Goal: Transaction & Acquisition: Obtain resource

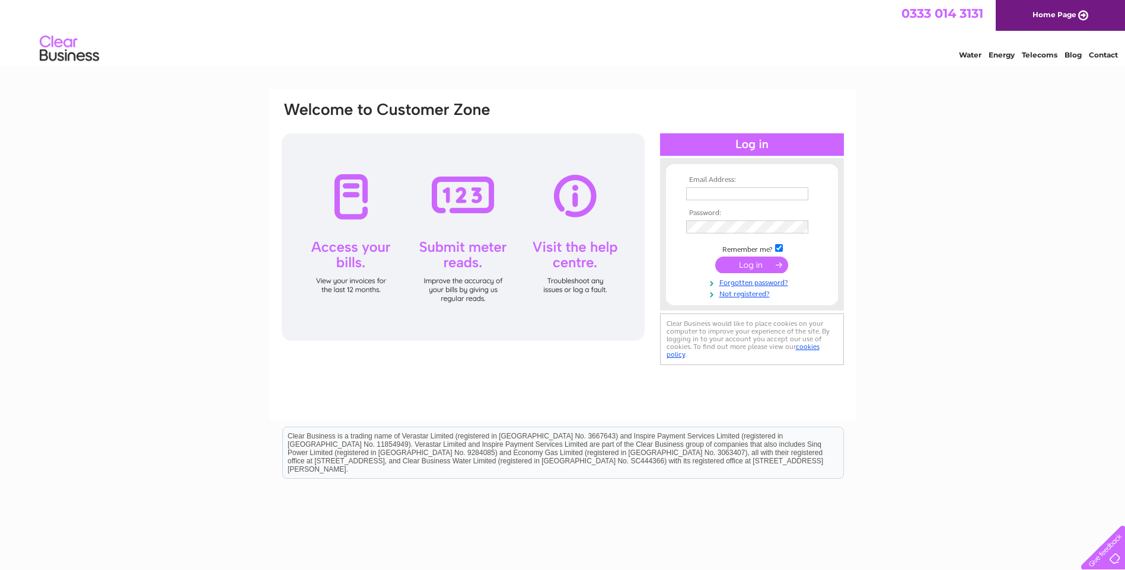
type input "[PERSON_NAME][EMAIL_ADDRESS][PERSON_NAME][DOMAIN_NAME]"
click at [763, 266] on input "submit" at bounding box center [751, 265] width 73 height 17
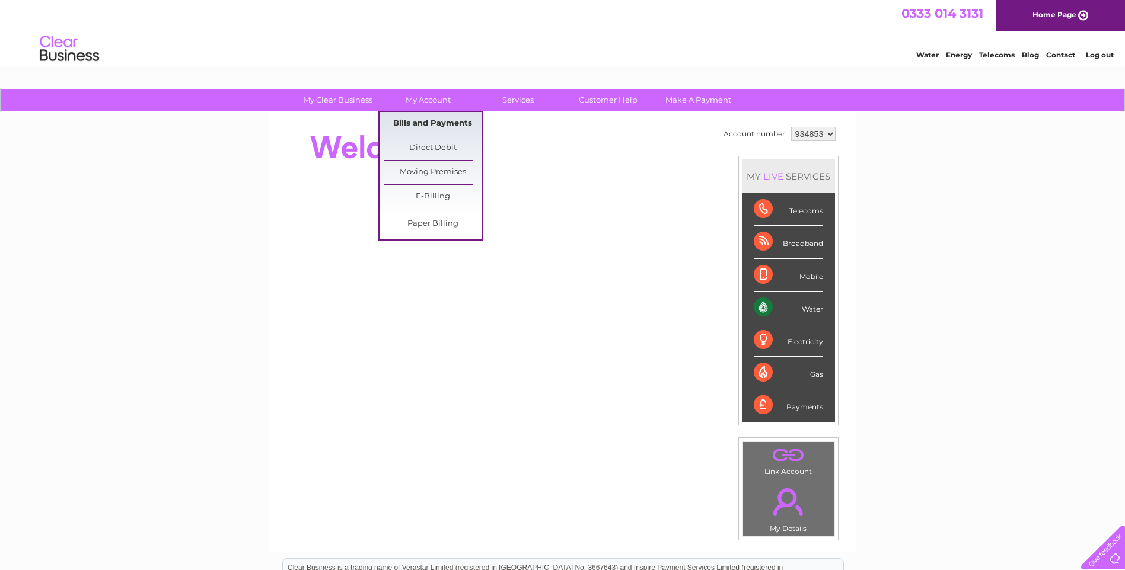
click at [428, 116] on link "Bills and Payments" at bounding box center [433, 124] width 98 height 24
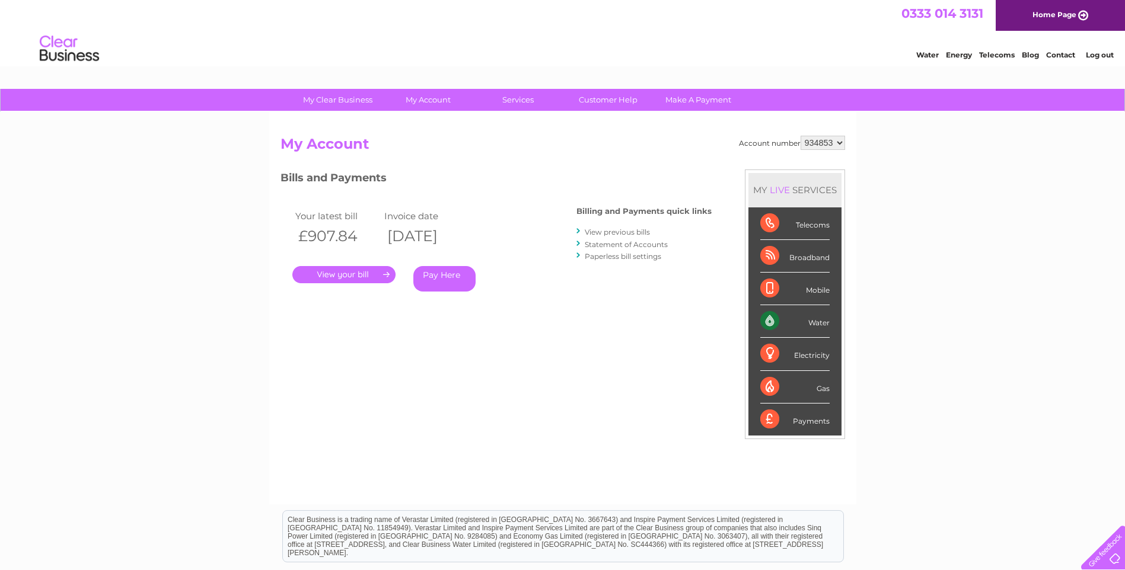
click at [327, 278] on link "." at bounding box center [343, 274] width 103 height 17
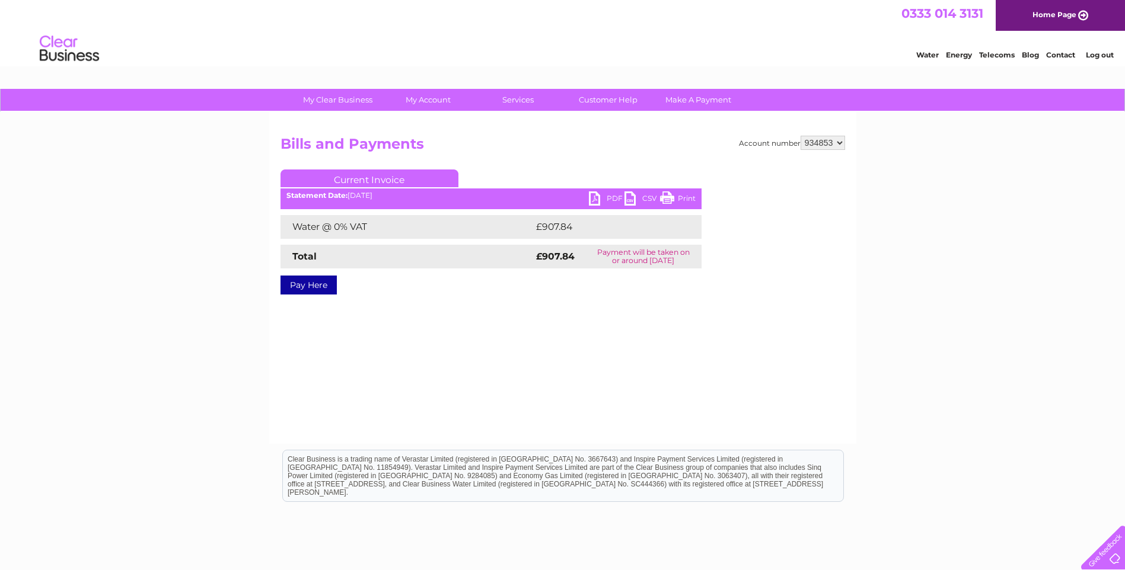
click at [596, 191] on ul "Current Invoice" at bounding box center [490, 181] width 421 height 22
click at [595, 199] on link "PDF" at bounding box center [607, 200] width 36 height 17
